Goal: Task Accomplishment & Management: Manage account settings

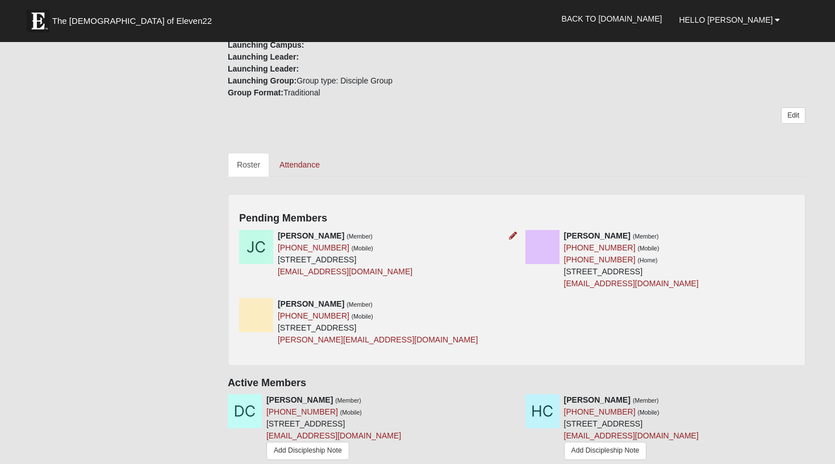
scroll to position [394, 0]
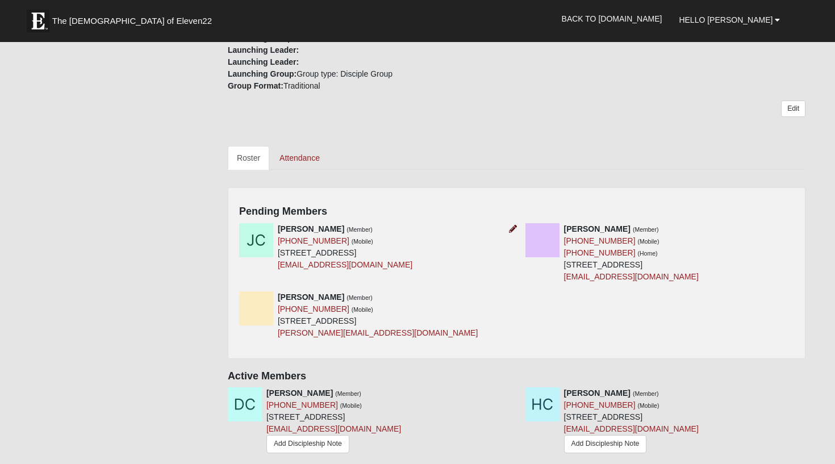
click at [509, 229] on icon at bounding box center [513, 229] width 8 height 8
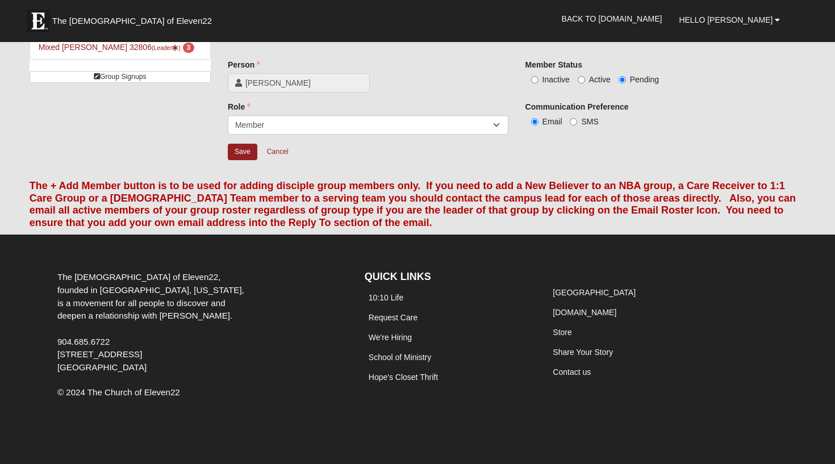
scroll to position [33, 0]
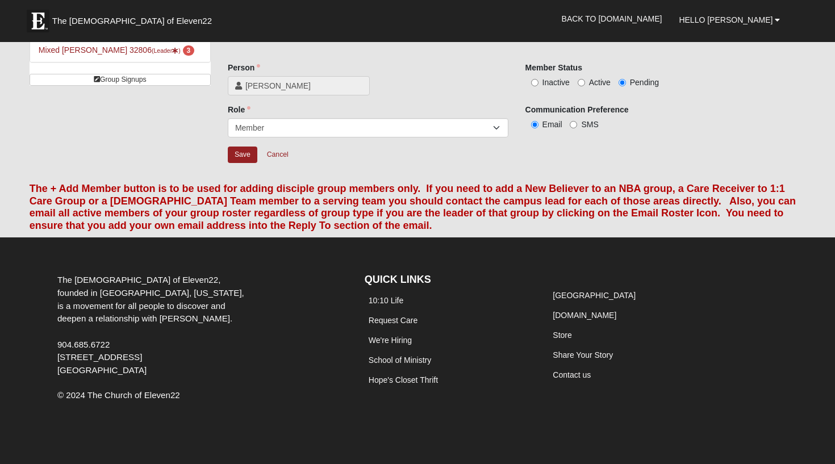
click at [583, 83] on input "Active" at bounding box center [581, 82] width 7 height 7
radio input "true"
click at [243, 152] on input "Save" at bounding box center [243, 155] width 30 height 16
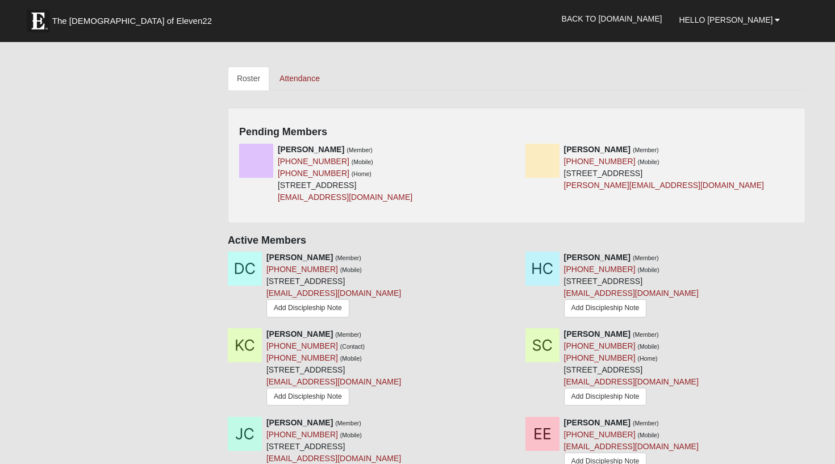
scroll to position [474, 0]
click at [513, 146] on icon at bounding box center [513, 149] width 8 height 8
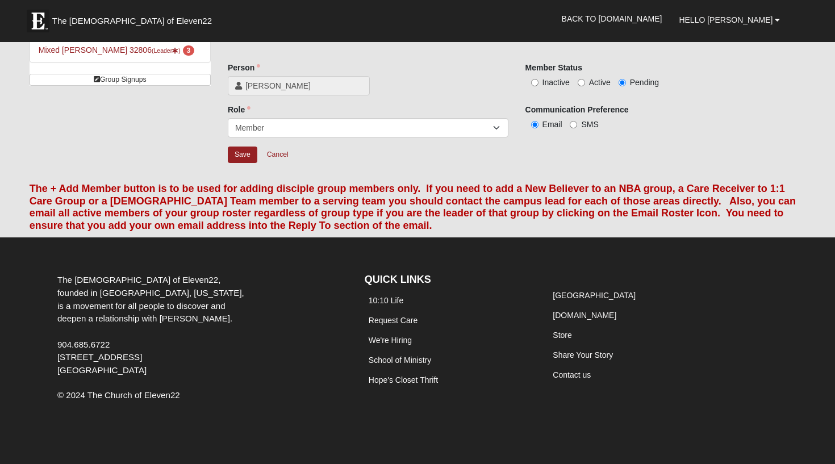
click at [580, 81] on input "Active" at bounding box center [581, 82] width 7 height 7
radio input "true"
click at [236, 156] on input "Save" at bounding box center [243, 155] width 30 height 16
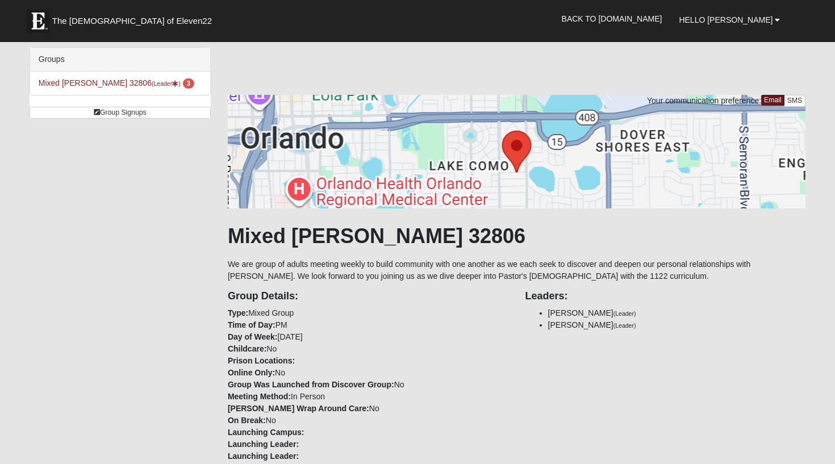
scroll to position [0, 0]
click at [111, 83] on link "Mixed [PERSON_NAME] 32806 (Leader ) 3" at bounding box center [117, 82] width 156 height 9
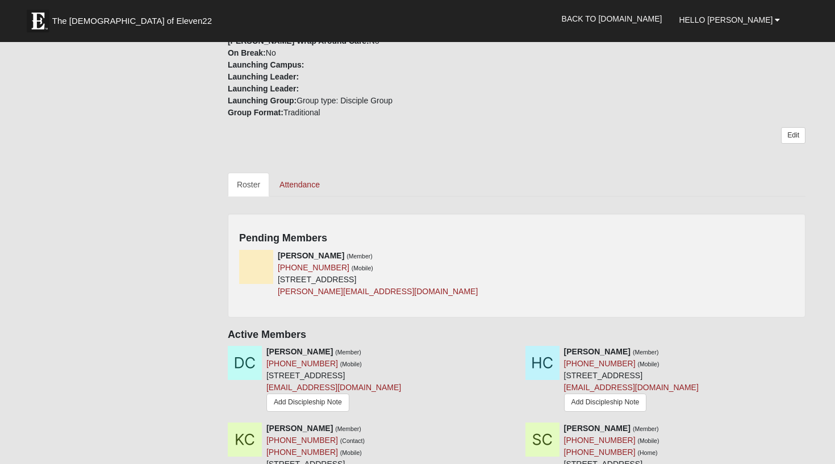
scroll to position [371, 0]
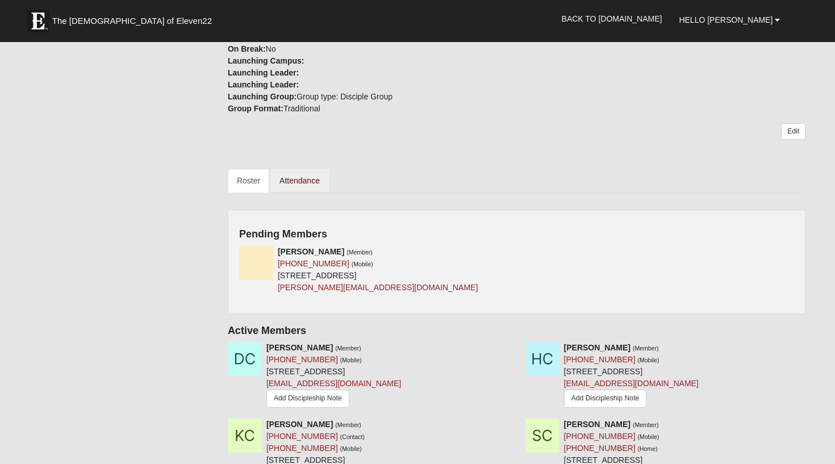
click at [295, 182] on link "Attendance" at bounding box center [299, 181] width 59 height 24
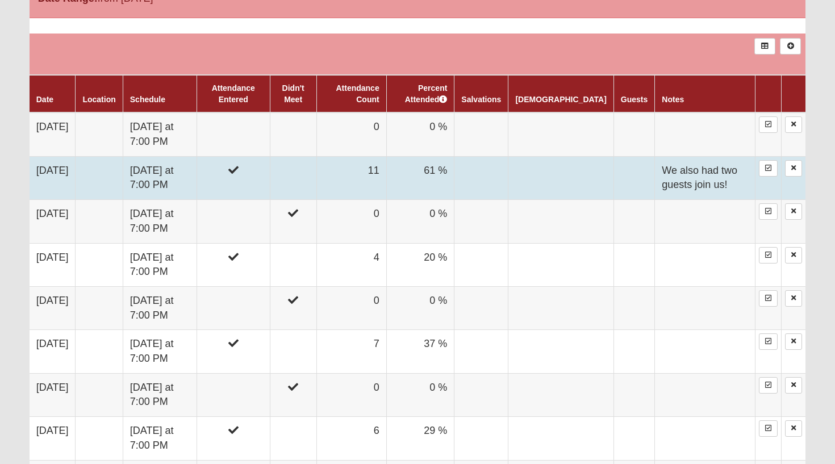
scroll to position [638, 0]
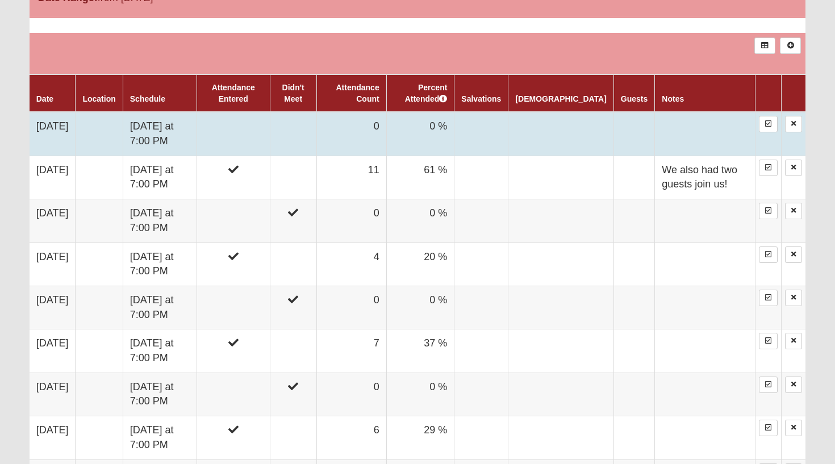
click at [270, 135] on td at bounding box center [233, 134] width 73 height 44
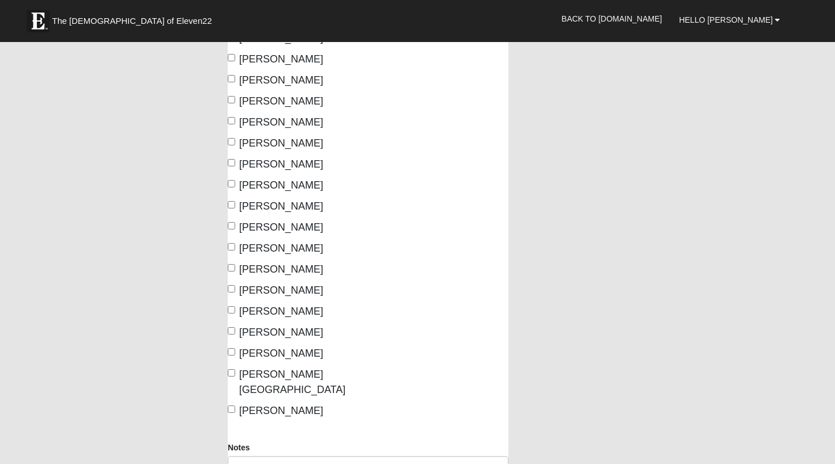
scroll to position [231, 0]
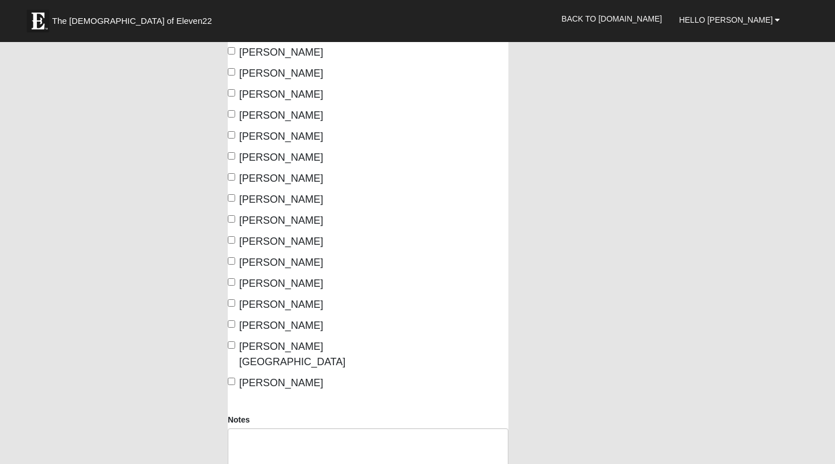
click at [233, 179] on input "Kallenbach, Rachelle" at bounding box center [231, 176] width 7 height 7
checkbox input "true"
click at [232, 198] on input "Kallenbach, Zach" at bounding box center [231, 197] width 7 height 7
checkbox input "true"
click at [232, 219] on input "Kihlander, Krista" at bounding box center [231, 218] width 7 height 7
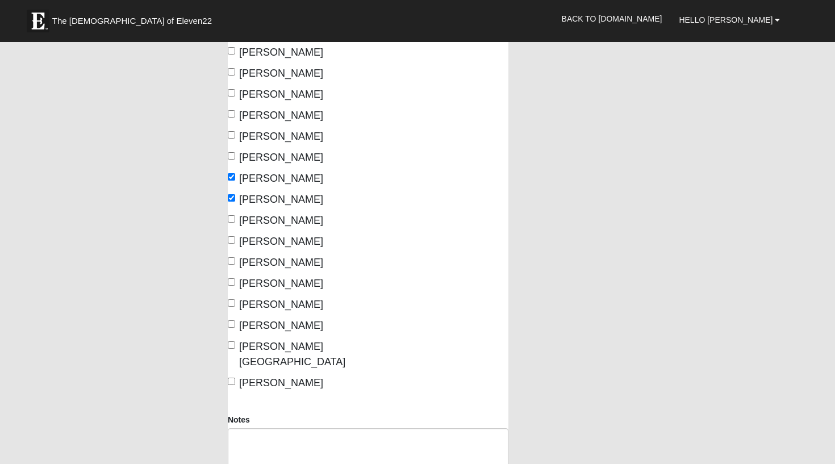
checkbox input "true"
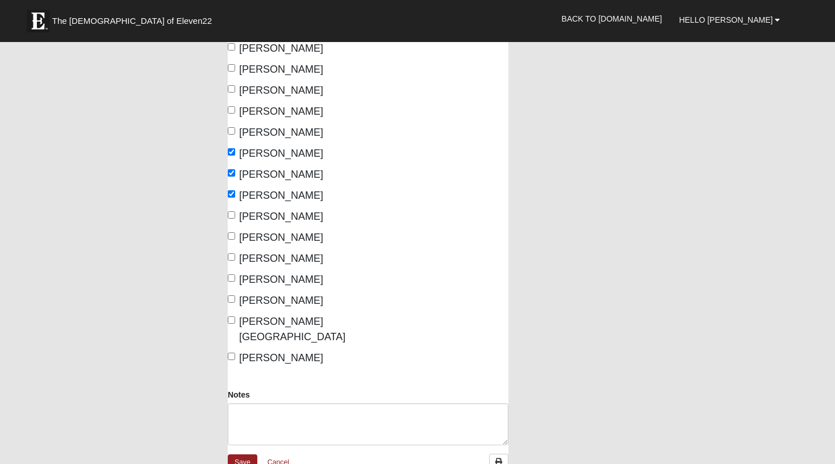
scroll to position [258, 0]
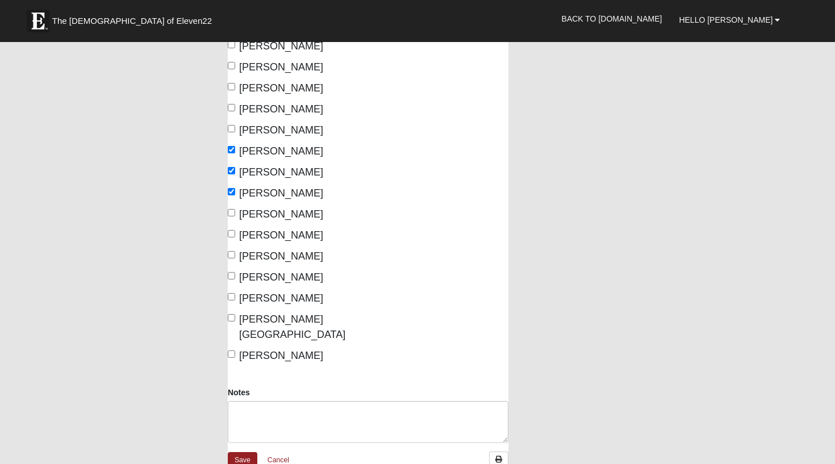
click at [231, 253] on input "Paredes, Olga" at bounding box center [231, 254] width 7 height 7
checkbox input "true"
click at [232, 296] on input "Simms, Soontaree" at bounding box center [231, 296] width 7 height 7
checkbox input "true"
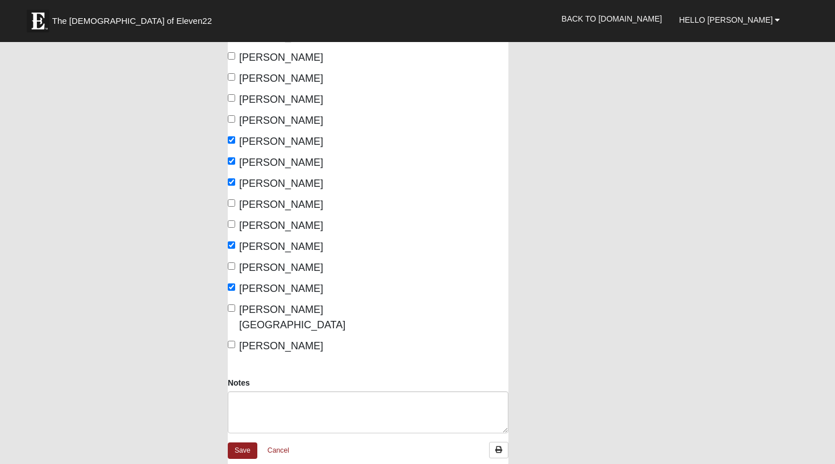
scroll to position [272, 0]
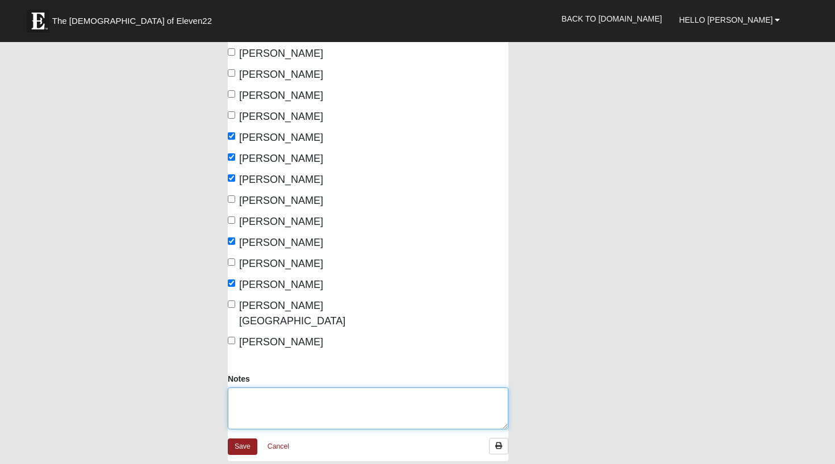
click at [250, 387] on textarea "Notes" at bounding box center [368, 408] width 281 height 42
type textarea "1 guest- Ben Radcliffe"
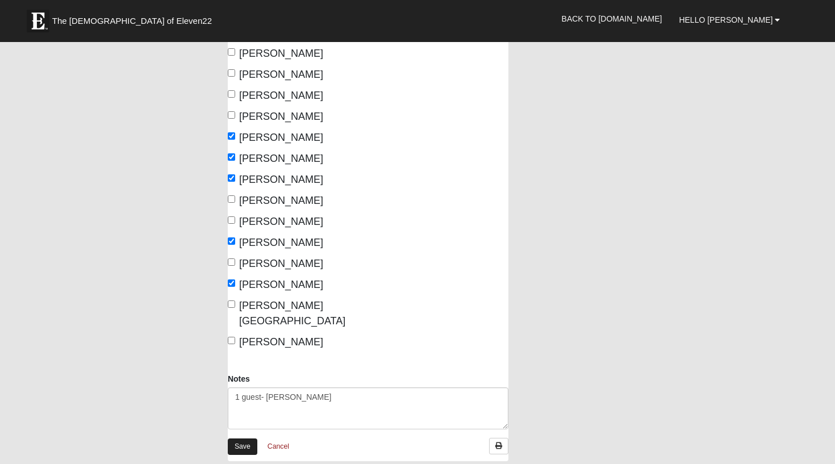
click at [247, 439] on link "Save" at bounding box center [243, 447] width 30 height 16
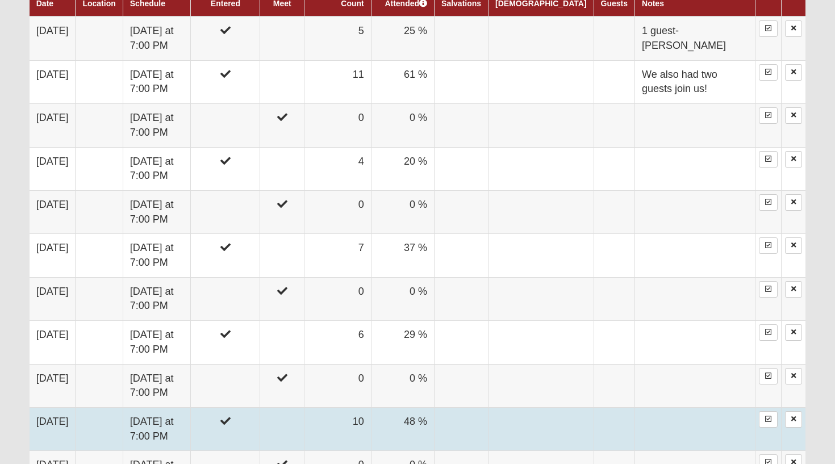
scroll to position [734, 1]
